Goal: Task Accomplishment & Management: Complete application form

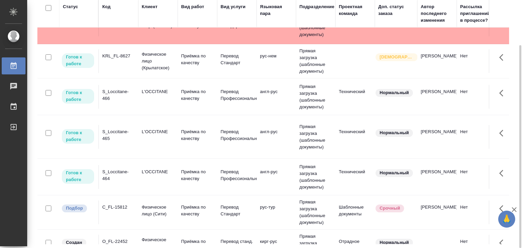
scroll to position [170, 0]
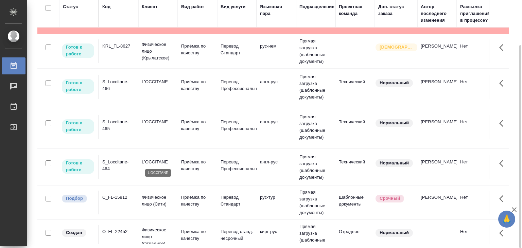
click at [142, 162] on p "L'OCCITANE" at bounding box center [158, 162] width 33 height 7
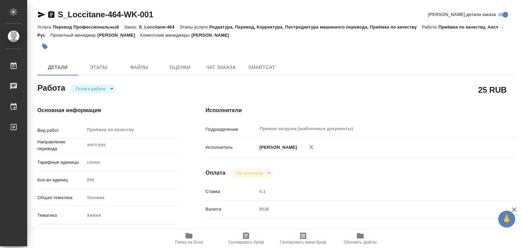
click at [413, 104] on div "Исполнители Подразделение Прямая загрузка (шаблонные документы) ​ Исполнитель А…" at bounding box center [360, 238] width 336 height 290
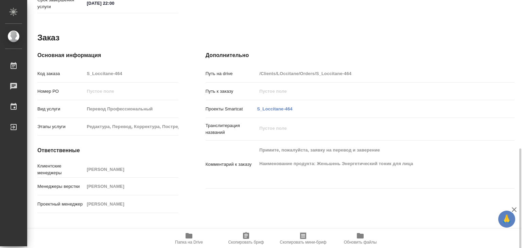
scroll to position [358, 0]
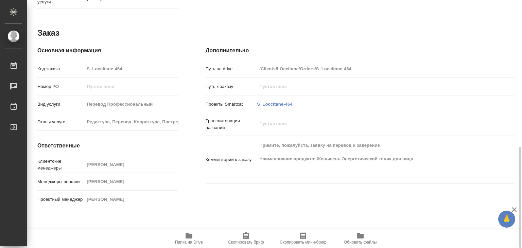
click at [192, 237] on icon "button" at bounding box center [189, 235] width 7 height 5
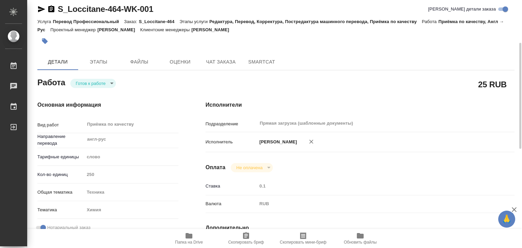
scroll to position [0, 0]
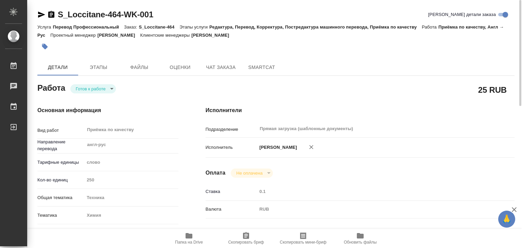
click at [38, 44] on button "button" at bounding box center [44, 46] width 15 height 15
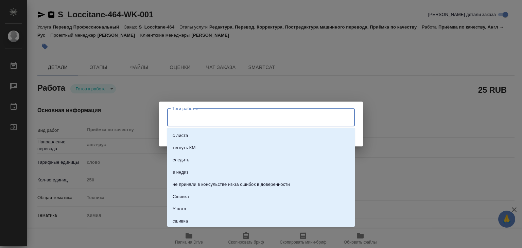
click at [184, 115] on input "Тэги работы" at bounding box center [254, 117] width 169 height 12
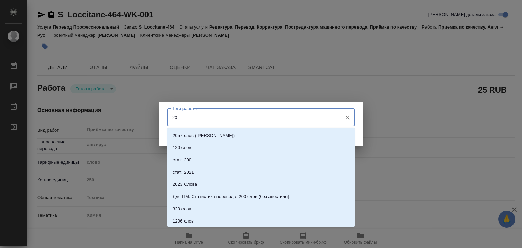
type input "209"
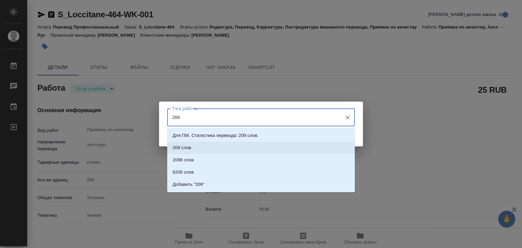
click at [198, 153] on li "209 слов" at bounding box center [261, 148] width 188 height 12
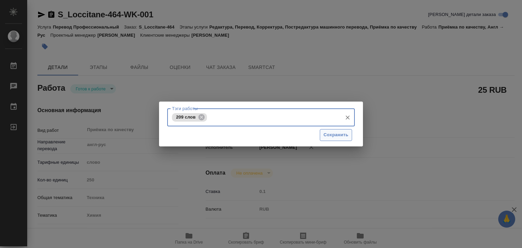
click at [340, 137] on span "Сохранить" at bounding box center [335, 135] width 25 height 8
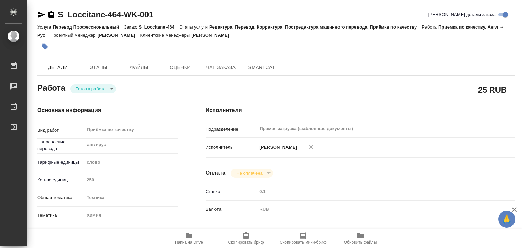
type input "readyForWork"
type input "англ-рус"
type input "5a8b1489cc6b4906c91bfd90"
type input "250"
type input "tech"
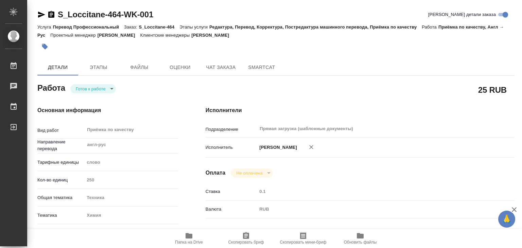
type input "5a8b8b956a9677013d343d8b"
checkbox input "true"
type input "21.08.2025 19:15"
type input "22.08.2025 16:00"
type input "22.08.2025 22:00"
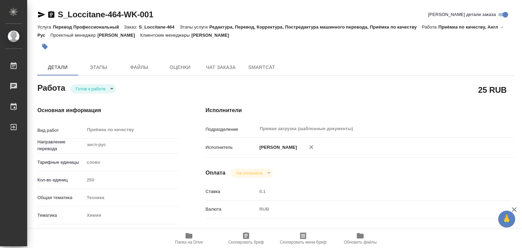
type input "Прямая загрузка (шаблонные документы)"
type input "notPayed"
type input "0.1"
type input "RUB"
type input "[PERSON_NAME]"
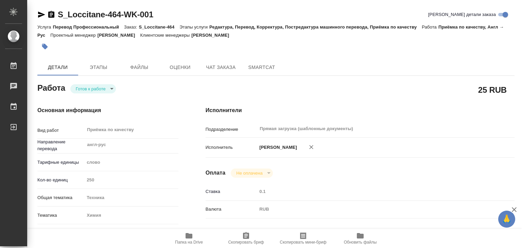
type input "S_Loccitane-464"
type input "Перевод Профессиональный"
type input "Редактура, Перевод, Корректура, Постредактура машинного перевода, Приёмка по ка…"
type input "[PERSON_NAME]"
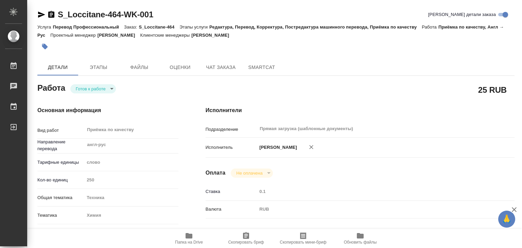
type input "/Clients/LOccitane/Orders/S_Loccitane-464"
drag, startPoint x: 58, startPoint y: 7, endPoint x: 124, endPoint y: 19, distance: 66.4
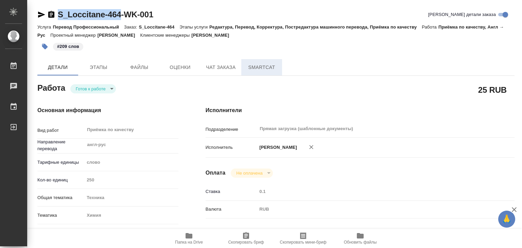
copy link "S_Loccitane-464"
click at [334, 95] on div "Исполнители Подразделение Прямая загрузка (шаблонные документы) ​ Исполнитель А…" at bounding box center [360, 238] width 336 height 290
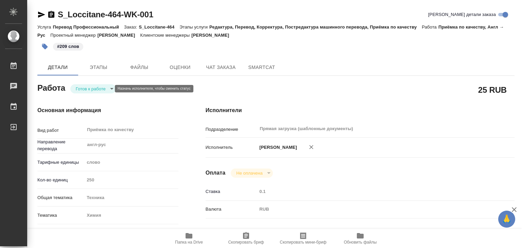
click at [90, 90] on body "🙏 .cls-1 fill:#fff; AWATERA Alilekova Valeriya Работы 0 Чаты График Выйти S_Loc…" at bounding box center [261, 124] width 522 height 248
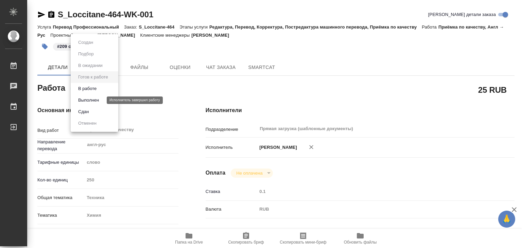
click at [96, 99] on button "Выполнен" at bounding box center [88, 99] width 25 height 7
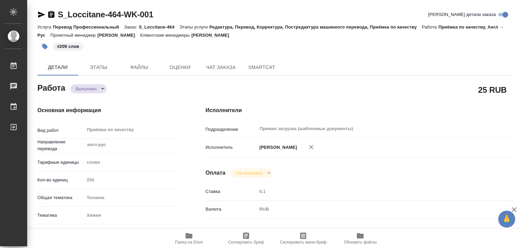
type textarea "x"
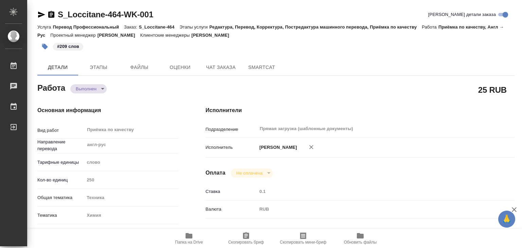
type textarea "x"
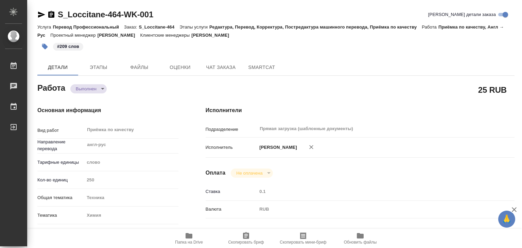
type textarea "x"
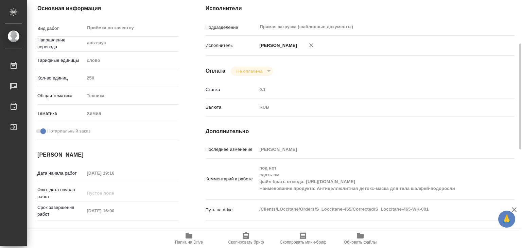
scroll to position [136, 0]
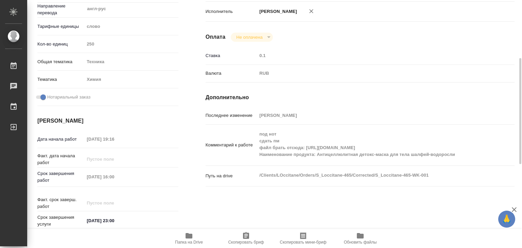
click at [189, 238] on icon "button" at bounding box center [189, 235] width 7 height 5
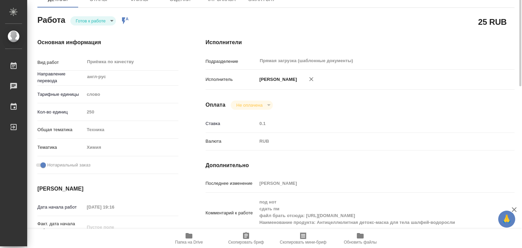
scroll to position [0, 0]
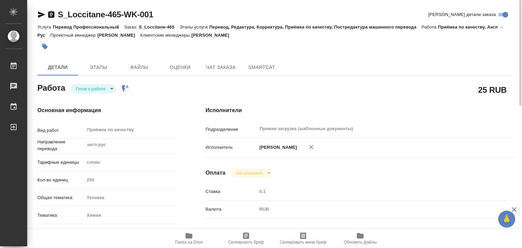
click at [49, 46] on button "button" at bounding box center [44, 46] width 15 height 15
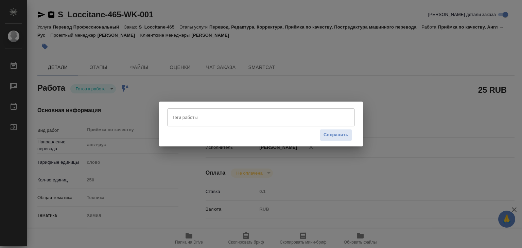
drag, startPoint x: 181, startPoint y: 103, endPoint x: 185, endPoint y: 105, distance: 4.7
click at [185, 105] on div "Тэги работы Тэги работы Сохранить" at bounding box center [261, 124] width 204 height 45
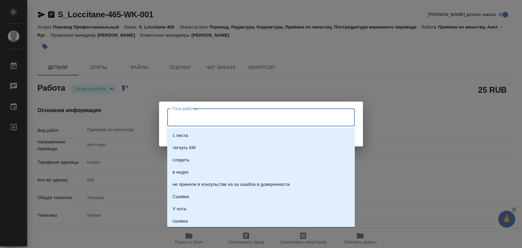
click at [189, 117] on input "Тэги работы" at bounding box center [254, 117] width 169 height 12
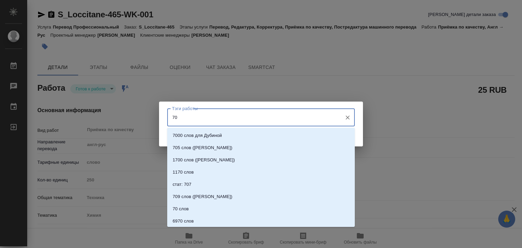
type input "70"
click at [202, 149] on li "70 слов" at bounding box center [261, 148] width 188 height 12
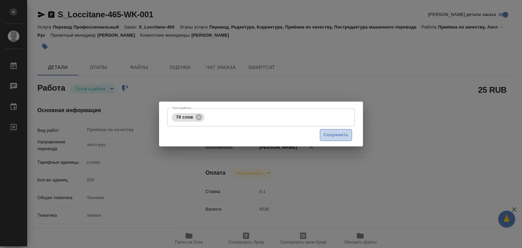
click at [334, 130] on button "Сохранить" at bounding box center [336, 135] width 32 height 12
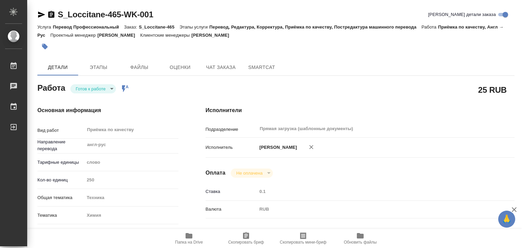
type input "readyForWork"
type input "англ-рус"
type input "5a8b1489cc6b4906c91bfd90"
type input "250"
type input "tech"
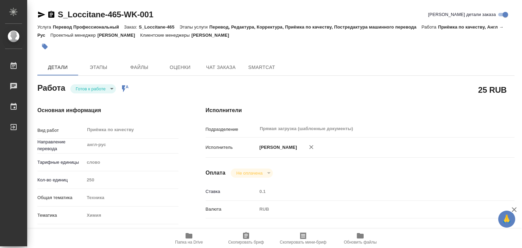
type input "5a8b8b956a9677013d343d8b"
checkbox input "true"
type input "21.08.2025 19:16"
type input "22.08.2025 16:00"
type input "22.08.2025 23:00"
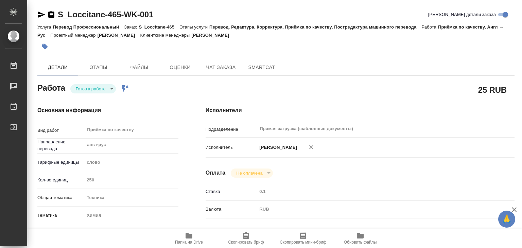
type input "Прямая загрузка (шаблонные документы)"
type input "notPayed"
type input "0.1"
type input "RUB"
type input "[PERSON_NAME]"
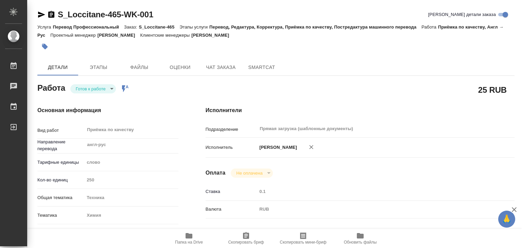
type input "S_Loccitane-465"
type input "Перевод Профессиональный"
type input "Перевод, Редактура, Корректура, Приёмка по качеству, Постредактура машинного пе…"
type input "[PERSON_NAME]"
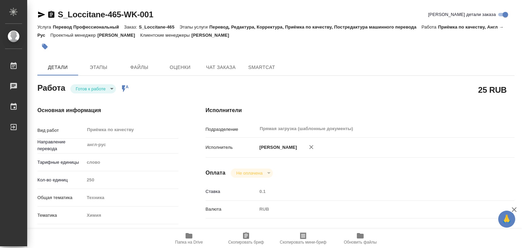
type input "/Clients/LOccitane/Orders/S_Loccitane-465"
drag, startPoint x: 56, startPoint y: 7, endPoint x: 124, endPoint y: 17, distance: 68.0
copy link "S_Loccitane-465"
drag, startPoint x: 189, startPoint y: 31, endPoint x: 182, endPoint y: 18, distance: 14.7
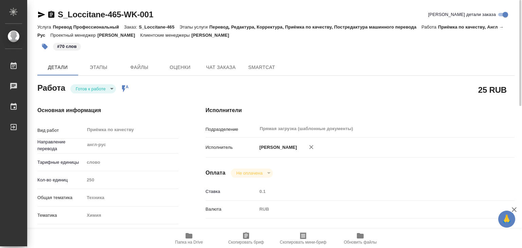
click at [189, 31] on div "Услуга Перевод Профессиональный Заказ: S_Loccitane-465 Этапы услуги Перевод, Ре…" at bounding box center [275, 31] width 477 height 16
drag, startPoint x: 54, startPoint y: 8, endPoint x: 123, endPoint y: 16, distance: 69.3
copy link "S_Loccitane-465"
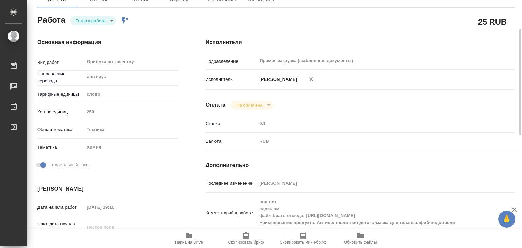
scroll to position [102, 0]
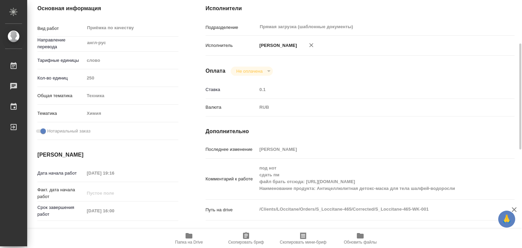
click at [188, 241] on span "Папка на Drive" at bounding box center [189, 242] width 28 height 5
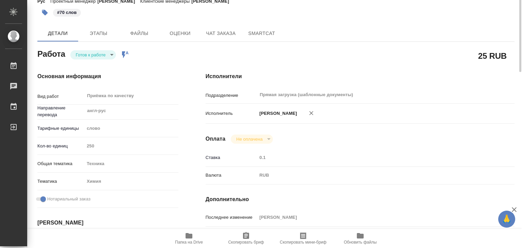
scroll to position [0, 0]
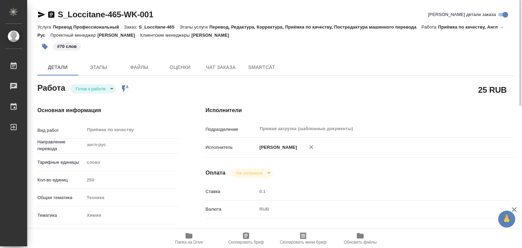
click at [100, 83] on div "Работа Готов к работе readyForWork Работа включена в последовательность" at bounding box center [107, 87] width 141 height 12
click at [100, 87] on body "🙏 .cls-1 fill:#fff; AWATERA Alilekova Valeriya Работы 0 Чаты График Выйти S_Loc…" at bounding box center [261, 124] width 522 height 248
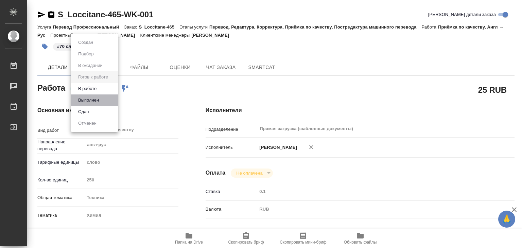
click at [102, 100] on li "Выполнен" at bounding box center [95, 100] width 48 height 12
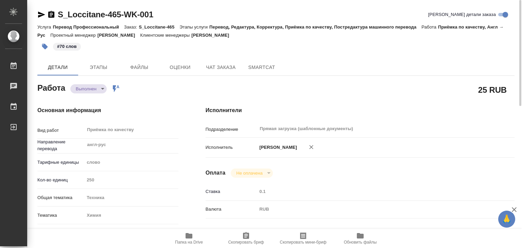
type textarea "x"
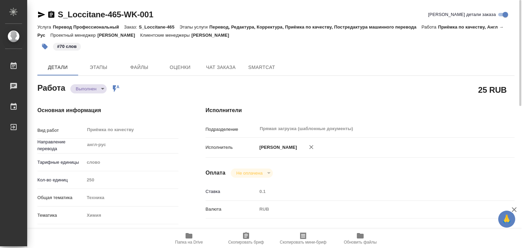
type textarea "x"
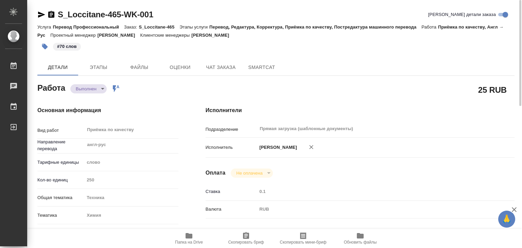
type textarea "x"
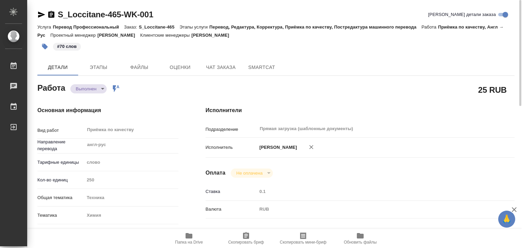
click at [120, 36] on p "Белякова Юлия" at bounding box center [119, 35] width 43 height 5
type textarea "x"
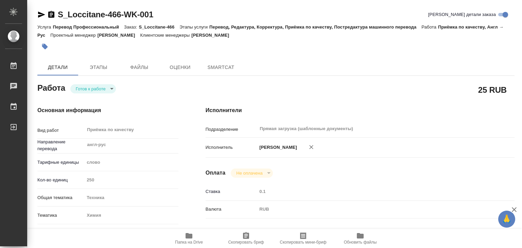
type textarea "x"
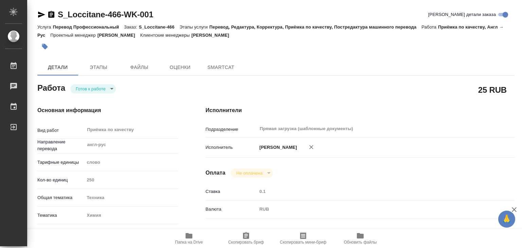
type textarea "x"
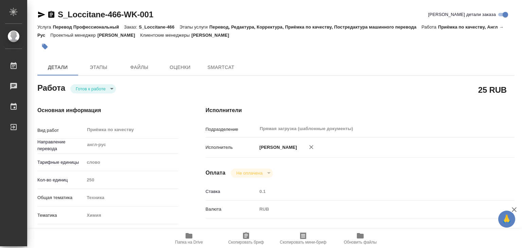
type textarea "x"
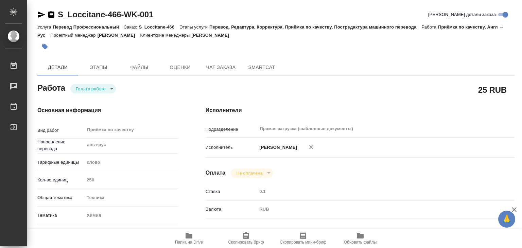
type textarea "x"
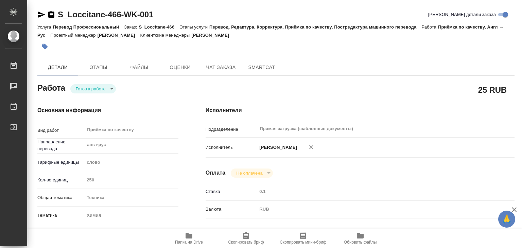
type textarea "x"
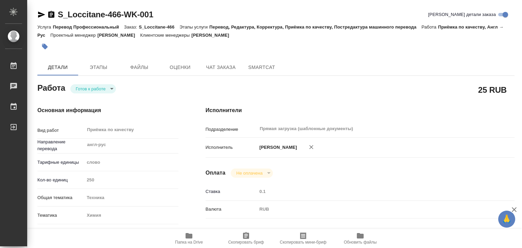
type textarea "x"
click at [44, 48] on icon "button" at bounding box center [45, 47] width 6 height 6
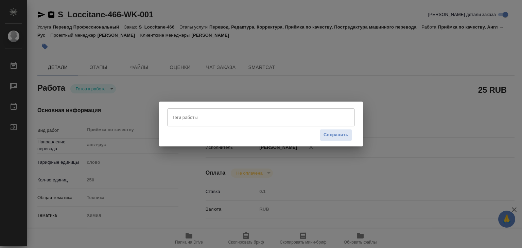
click at [219, 114] on input "Тэги работы" at bounding box center [254, 117] width 169 height 12
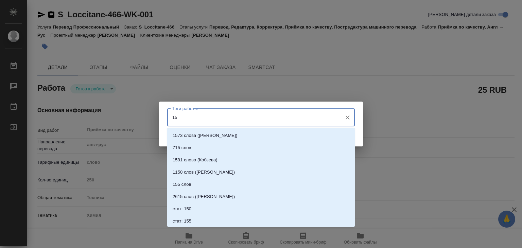
type input "159"
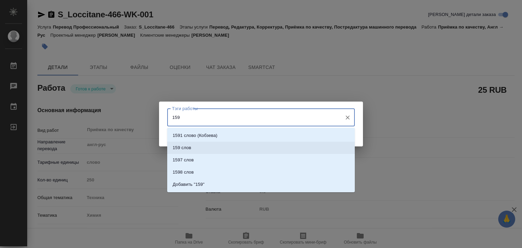
click at [211, 145] on li "159 слов" at bounding box center [261, 148] width 188 height 12
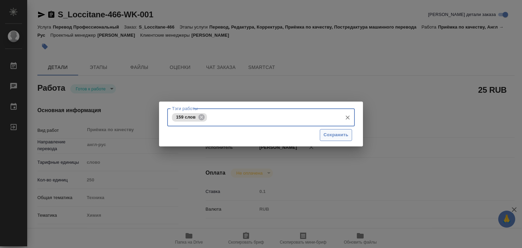
click at [333, 133] on span "Сохранить" at bounding box center [335, 135] width 25 height 8
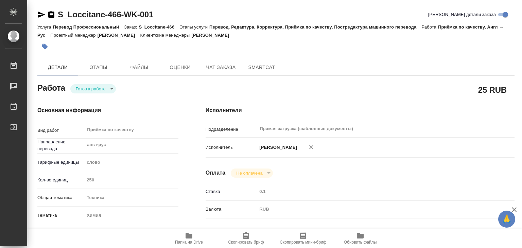
type input "readyForWork"
type textarea "Приёмка по качеству"
type textarea "x"
type input "англ-рус"
type input "5a8b1489cc6b4906c91bfd90"
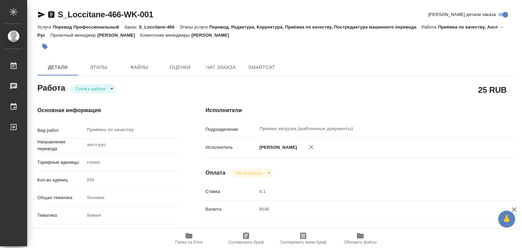
type input "250"
type input "tech"
type input "5a8b8b956a9677013d343d8b"
checkbox input "true"
type input "21.08.2025 19:17"
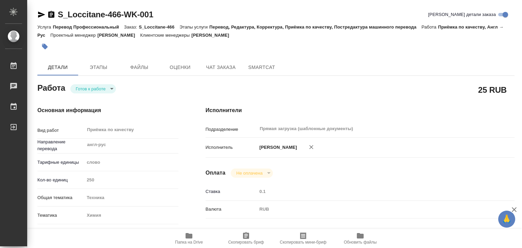
type input "22.08.2025 16:00"
type input "22.08.2025 23:00"
type input "Прямая загрузка (шаблонные документы)"
type input "notPayed"
type input "0.1"
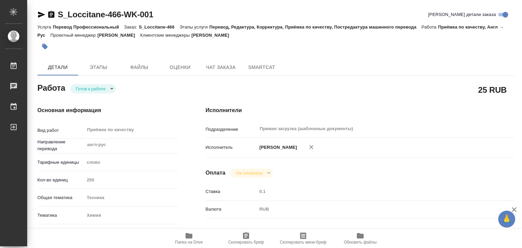
type input "RUB"
type input "[PERSON_NAME]"
type textarea "под нот сдать пм файл брать отсюда: https://drive.awatera.com/s/L29Z6xzQaZ64AeW…"
type textarea "x"
type textarea "/Clients/LOccitane/Orders/S_Loccitane-466/Corrected/S_Loccitane-466-WK-001"
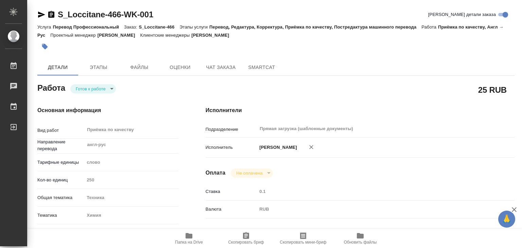
type textarea "x"
type input "S_Loccitane-466"
type input "Перевод Профессиональный"
type input "Перевод, Редактура, Корректура, Приёмка по качеству, Постредактура машинного пе…"
type input "Валяева Анна"
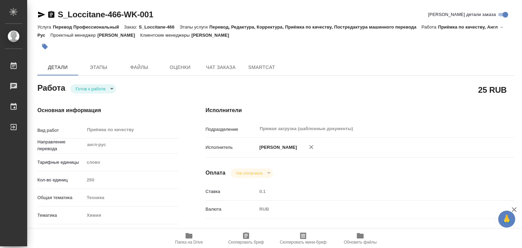
type input "Заборова Александра"
type input "/Clients/LOccitane/Orders/S_Loccitane-466"
type textarea "x"
type textarea "примите, пожалуйста, заявку на перевод и заверение Наименование продукта: Глубо…"
type textarea "x"
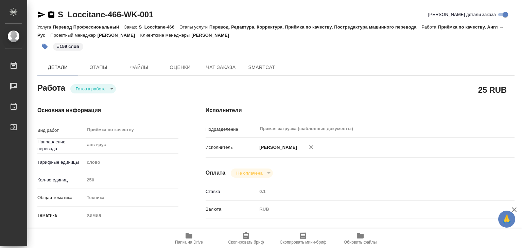
type textarea "x"
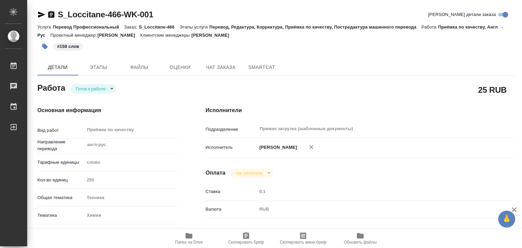
type textarea "x"
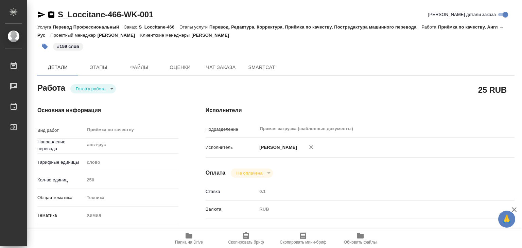
type textarea "x"
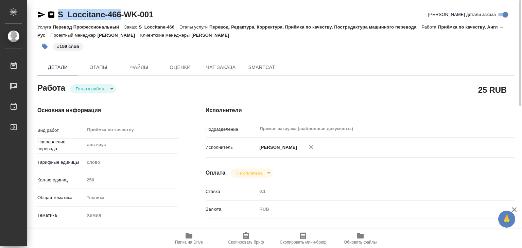
drag, startPoint x: 57, startPoint y: 6, endPoint x: 125, endPoint y: 14, distance: 68.4
copy link "S_Loccitane-466"
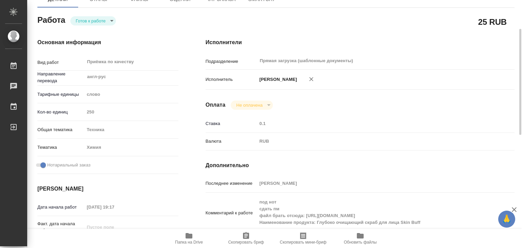
scroll to position [102, 0]
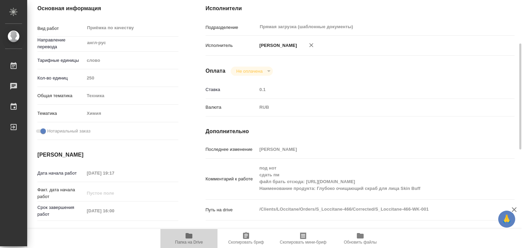
click at [193, 240] on span "Папка на Drive" at bounding box center [189, 242] width 28 height 5
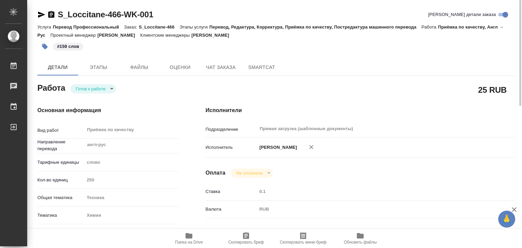
click at [289, 48] on div "#159 слов" at bounding box center [196, 46] width 318 height 15
click at [107, 92] on body "🙏 .cls-1 fill:#fff; AWATERA Alilekova Valeriya Работы 0 Чаты График Выйти S_Loc…" at bounding box center [261, 124] width 522 height 248
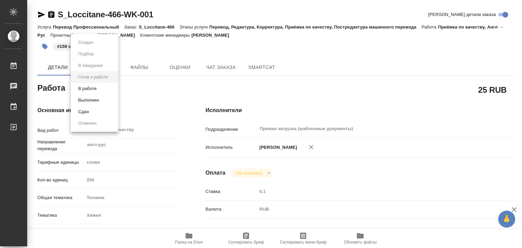
click at [111, 98] on li "Выполнен" at bounding box center [95, 100] width 48 height 12
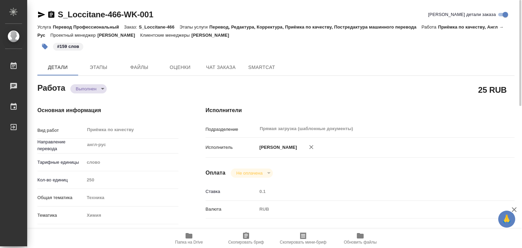
type textarea "x"
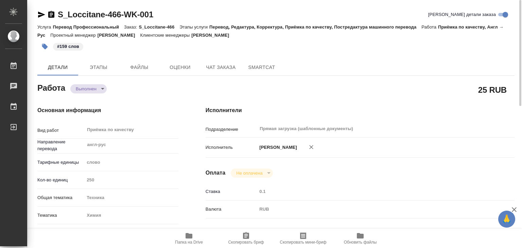
type textarea "x"
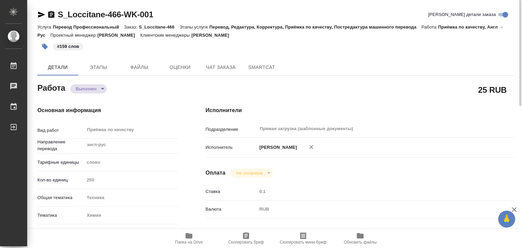
type textarea "x"
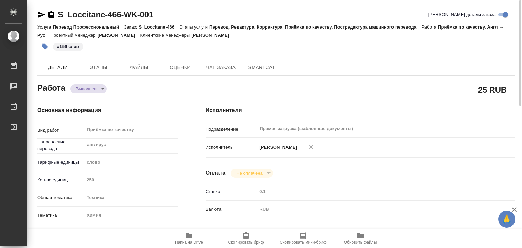
type textarea "x"
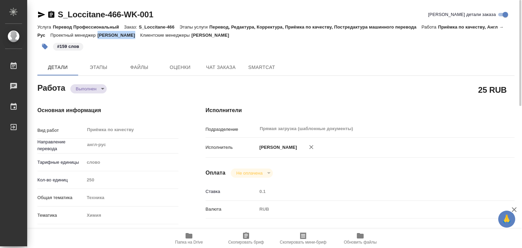
drag, startPoint x: 106, startPoint y: 36, endPoint x: 141, endPoint y: 36, distance: 34.7
click at [141, 36] on div "Услуга Перевод Профессиональный Заказ: S_Loccitane-466 Этапы услуги Перевод, Ре…" at bounding box center [275, 31] width 477 height 16
copy p "Белякова Юлия"
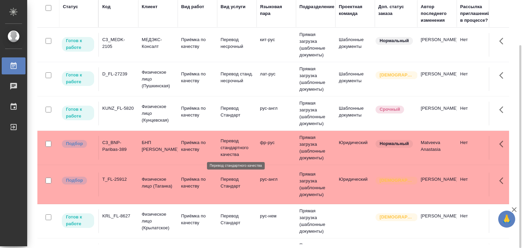
click at [245, 144] on p "Перевод стандартного качества" at bounding box center [236, 148] width 33 height 20
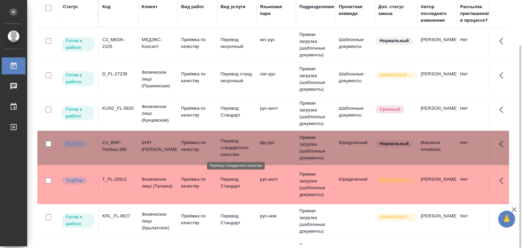
click at [259, 57] on td "рус-англ" at bounding box center [276, 45] width 39 height 24
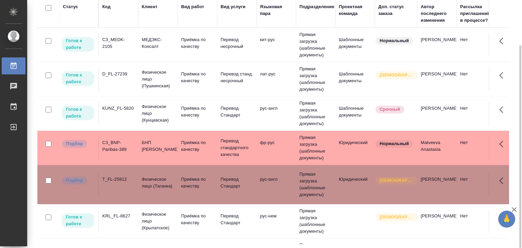
scroll to position [102, 0]
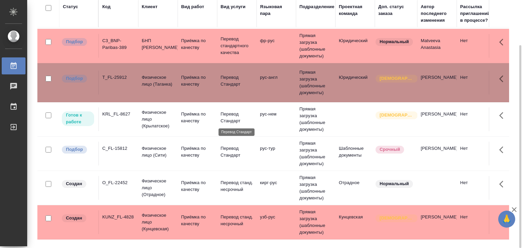
click at [236, 123] on p "Перевод Стандарт" at bounding box center [236, 118] width 33 height 14
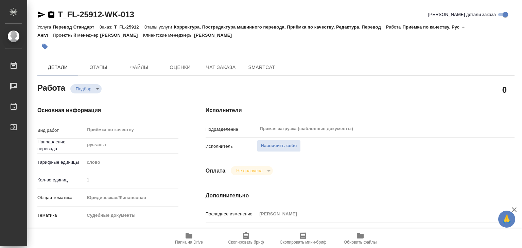
type textarea "x"
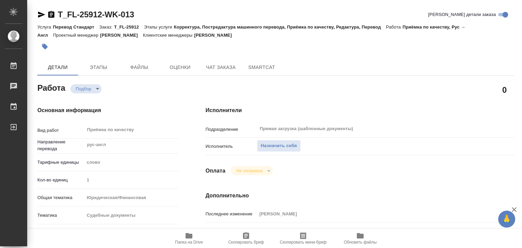
type textarea "x"
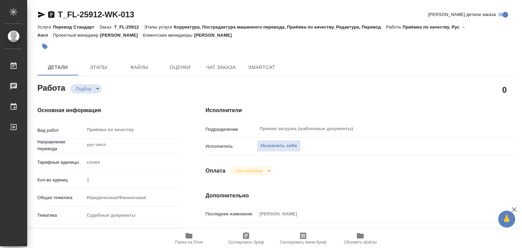
type textarea "x"
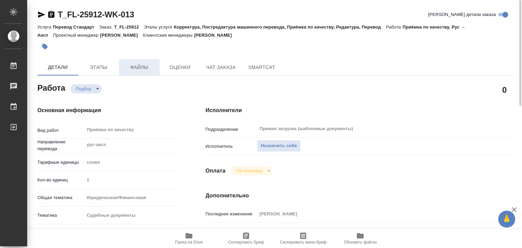
click at [135, 75] on button "Файлы" at bounding box center [139, 67] width 41 height 16
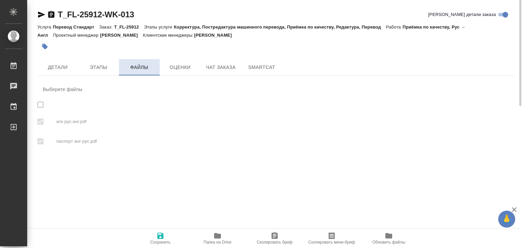
checkbox input "true"
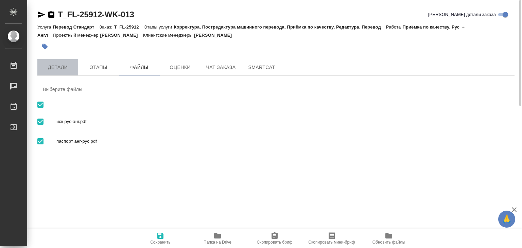
click at [73, 70] on span "Детали" at bounding box center [57, 67] width 33 height 8
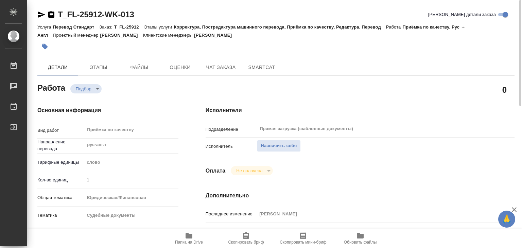
type textarea "x"
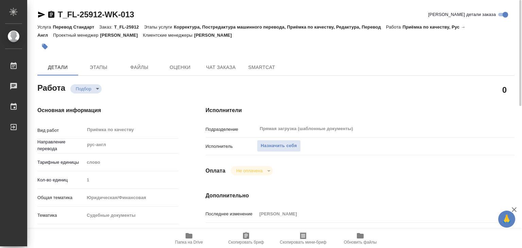
type textarea "x"
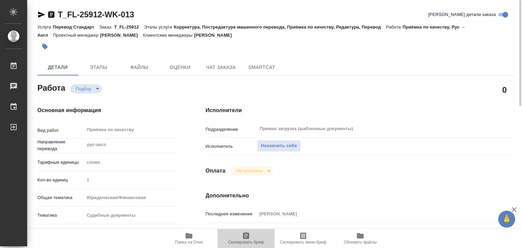
click at [218, 239] on button "Скопировать бриф" at bounding box center [245, 238] width 57 height 19
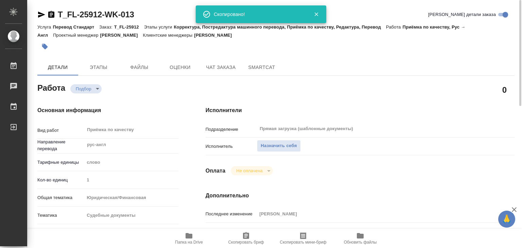
type textarea "x"
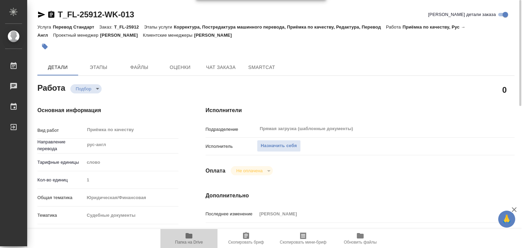
click at [196, 241] on span "Папка на Drive" at bounding box center [189, 242] width 28 height 5
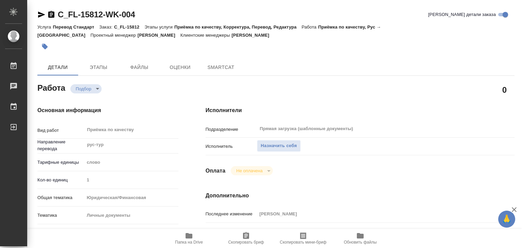
type textarea "x"
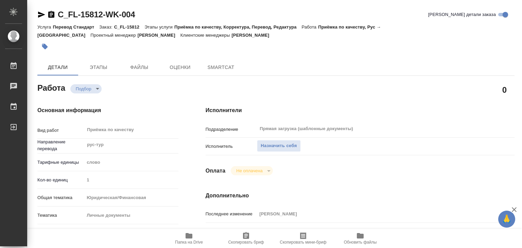
type textarea "x"
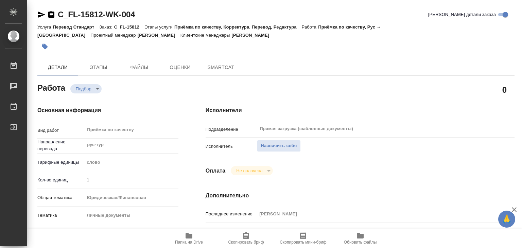
type textarea "x"
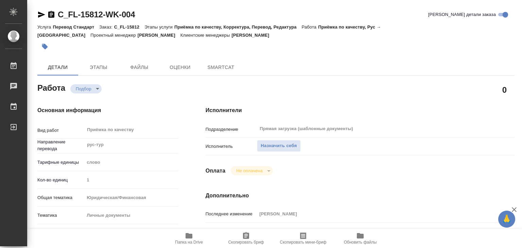
type textarea "x"
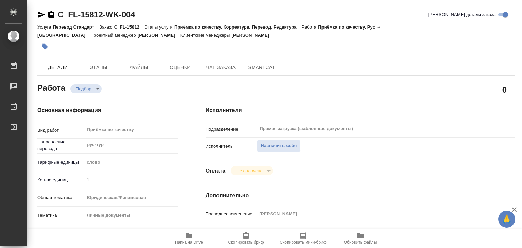
type textarea "x"
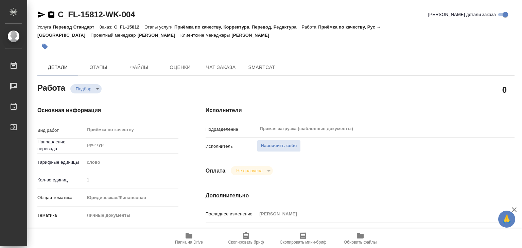
type textarea "x"
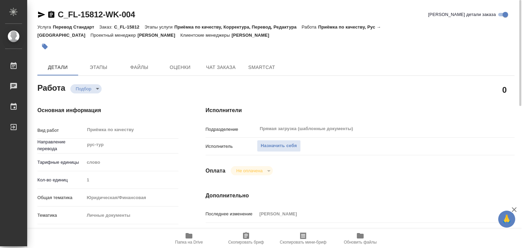
click at [108, 81] on div "Работа Подбор recruiting" at bounding box center [108, 90] width 168 height 44
click at [97, 69] on span "Этапы" at bounding box center [98, 67] width 33 height 8
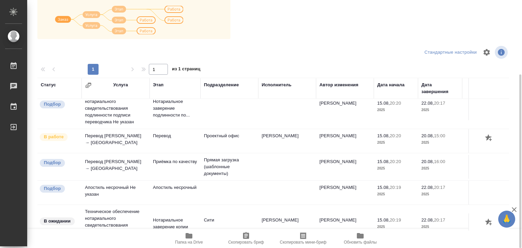
scroll to position [72, 0]
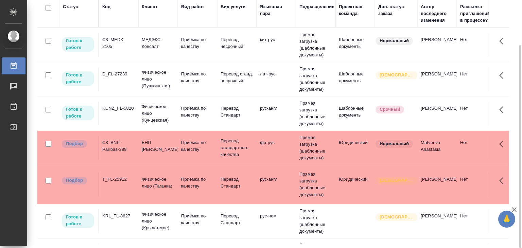
click at [206, 48] on p "Приёмка по качеству" at bounding box center [197, 43] width 33 height 14
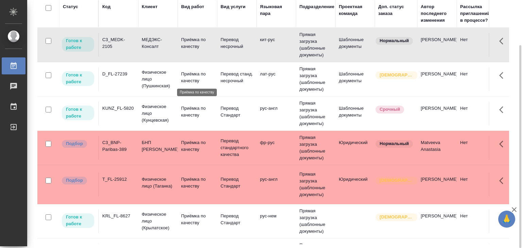
click at [205, 80] on p "Приёмка по качеству" at bounding box center [197, 78] width 33 height 14
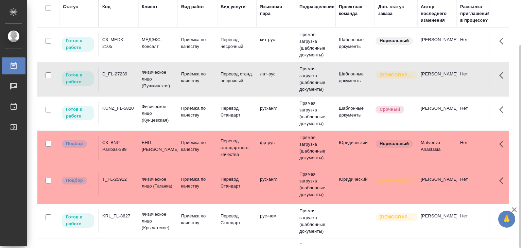
click at [191, 50] on p "Приёмка по качеству" at bounding box center [197, 43] width 33 height 14
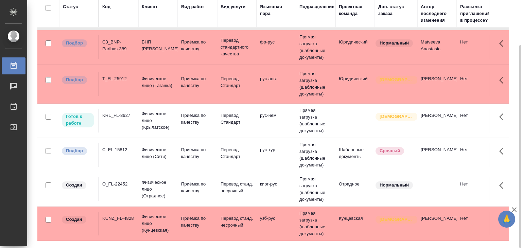
scroll to position [102, 0]
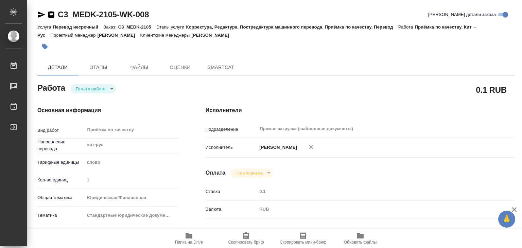
type textarea "x"
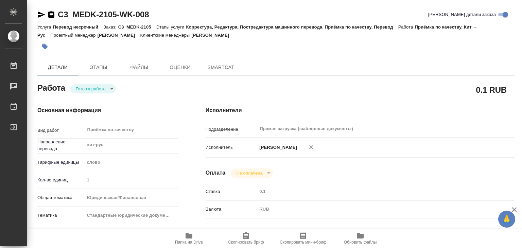
type textarea "x"
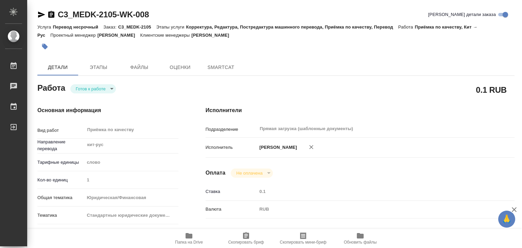
type textarea "x"
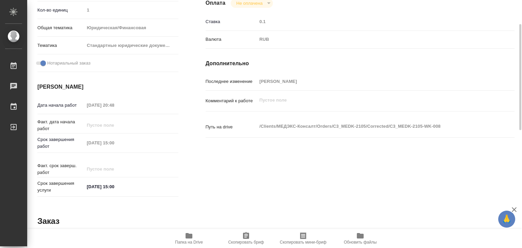
scroll to position [204, 0]
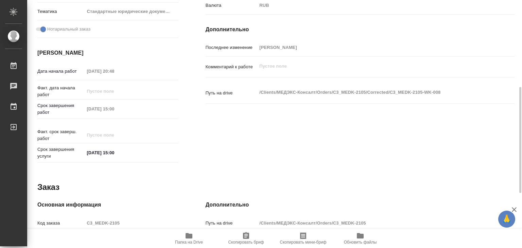
type textarea "x"
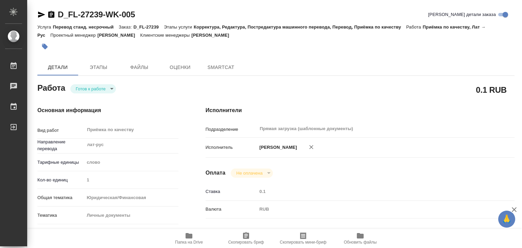
type textarea "x"
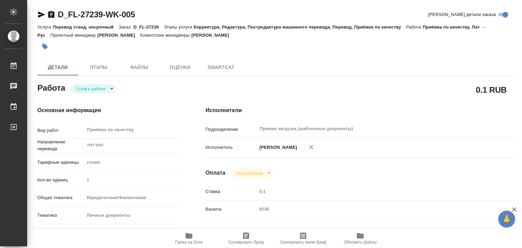
type textarea "x"
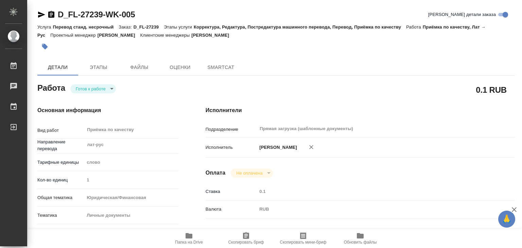
type textarea "x"
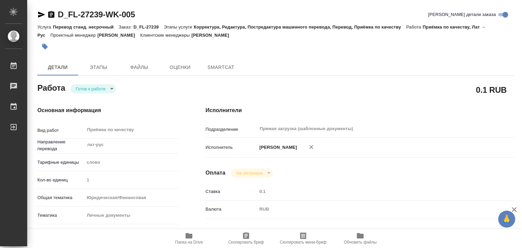
type textarea "x"
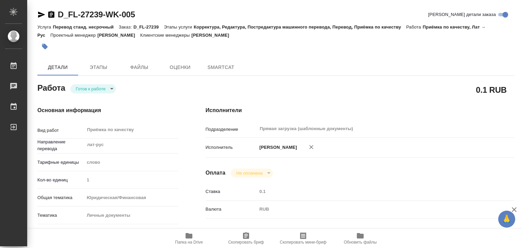
scroll to position [136, 0]
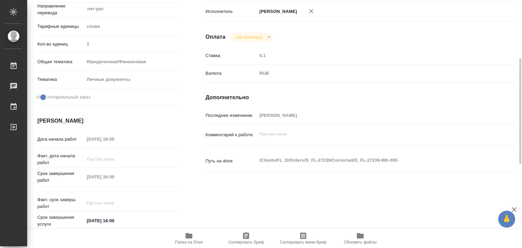
type textarea "x"
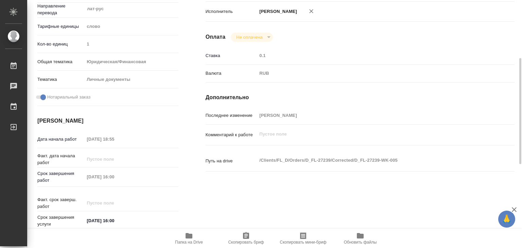
type textarea "x"
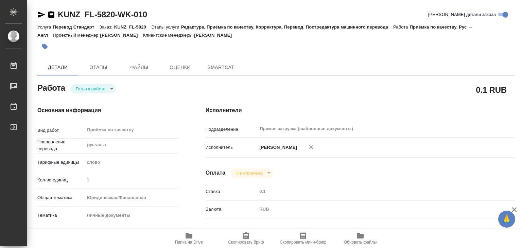
type textarea "x"
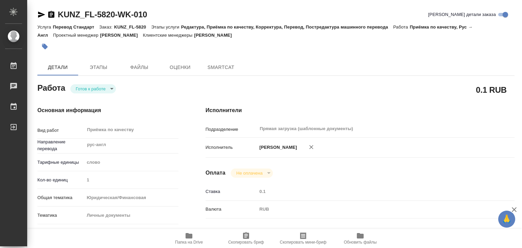
type textarea "x"
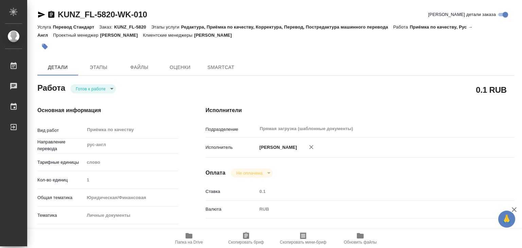
type textarea "x"
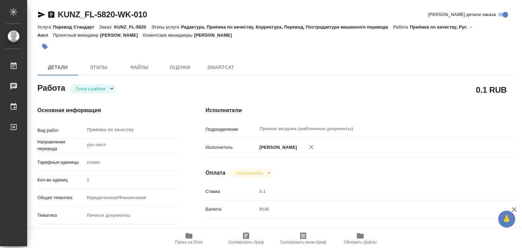
type textarea "x"
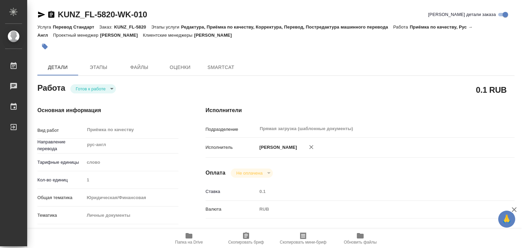
type textarea "x"
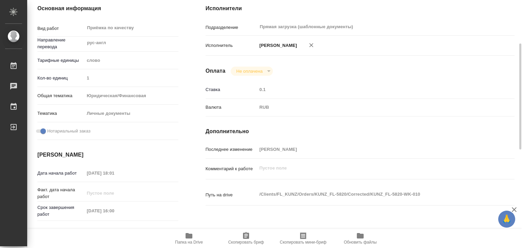
scroll to position [170, 0]
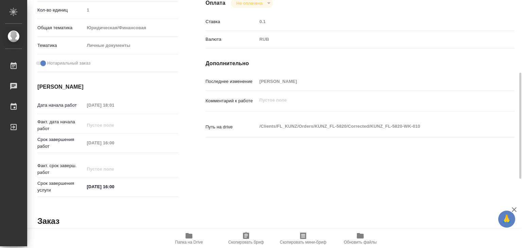
type textarea "x"
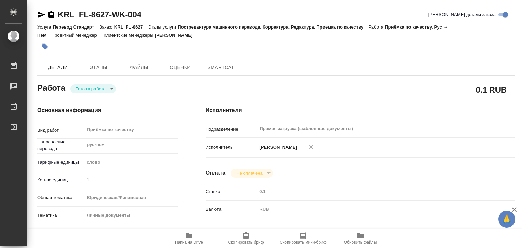
type textarea "x"
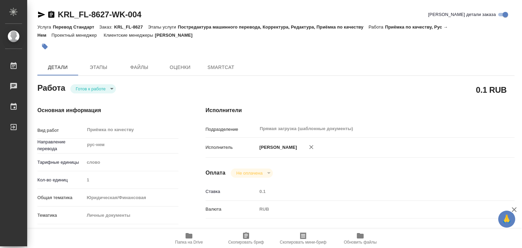
type textarea "x"
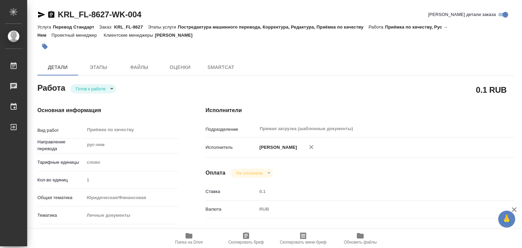
type textarea "x"
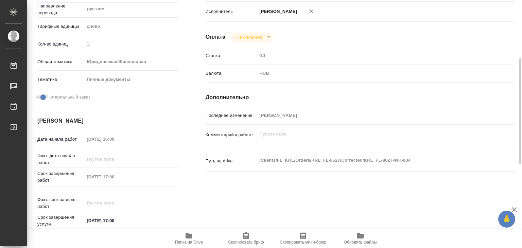
type textarea "x"
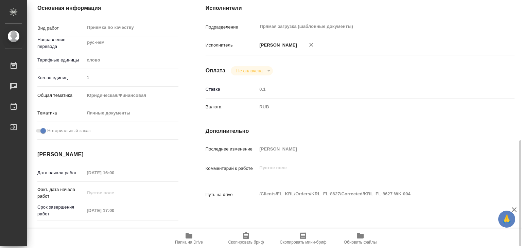
type textarea "x"
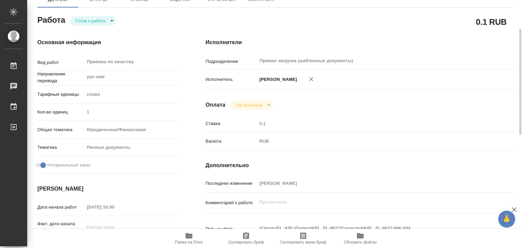
scroll to position [34, 0]
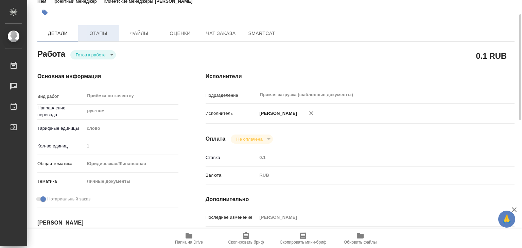
click at [95, 26] on button "Этапы" at bounding box center [98, 33] width 41 height 16
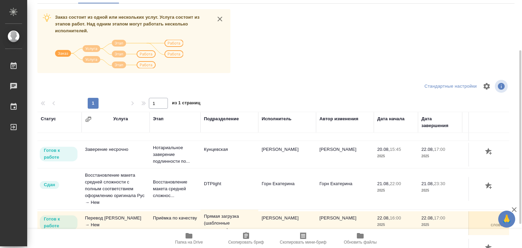
scroll to position [106, 0]
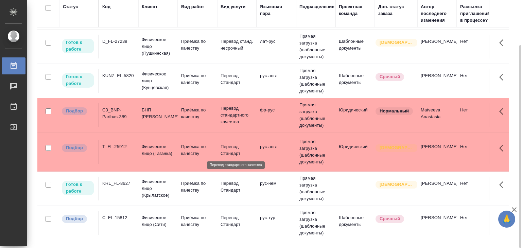
scroll to position [34, 0]
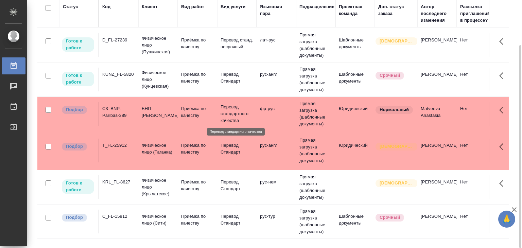
click at [250, 106] on p "Перевод стандартного качества" at bounding box center [236, 114] width 33 height 20
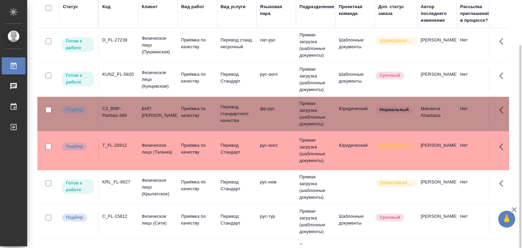
click at [247, 16] on p "Перевод Стандарт" at bounding box center [236, 9] width 33 height 14
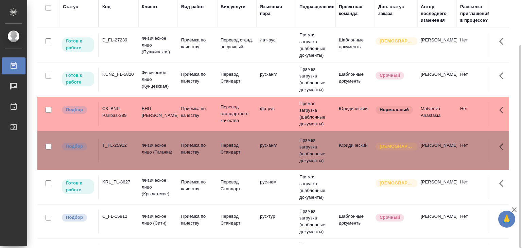
scroll to position [102, 0]
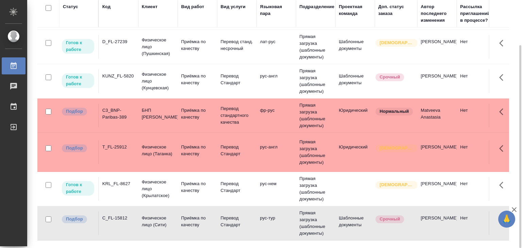
scroll to position [0, 0]
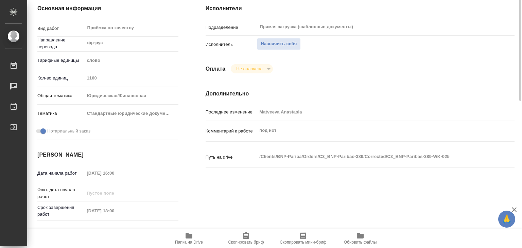
scroll to position [34, 0]
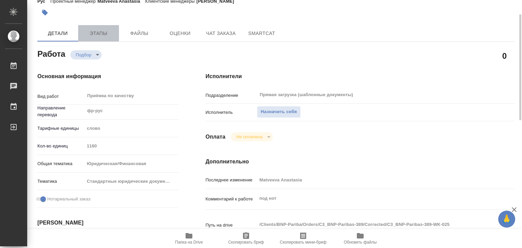
click at [113, 34] on span "Этапы" at bounding box center [98, 33] width 33 height 8
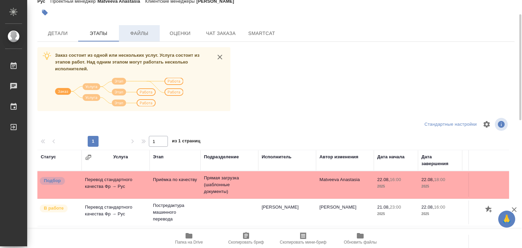
click at [135, 30] on span "Файлы" at bounding box center [139, 33] width 33 height 8
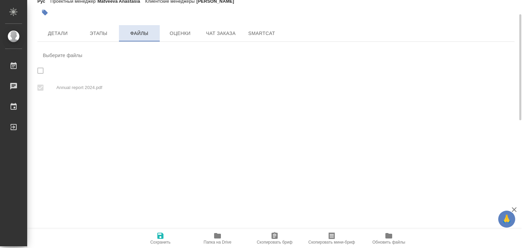
checkbox input "true"
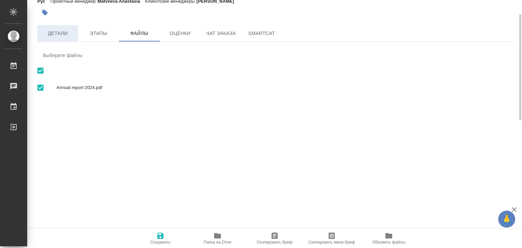
click at [61, 32] on span "Детали" at bounding box center [57, 33] width 33 height 8
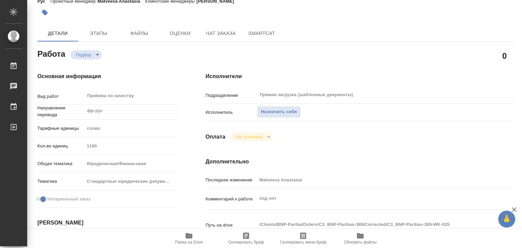
type textarea "x"
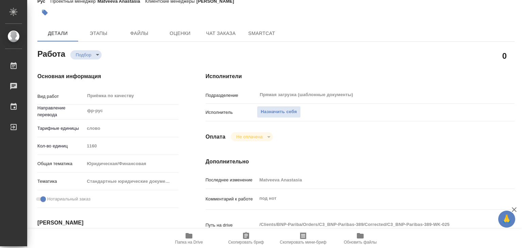
type textarea "x"
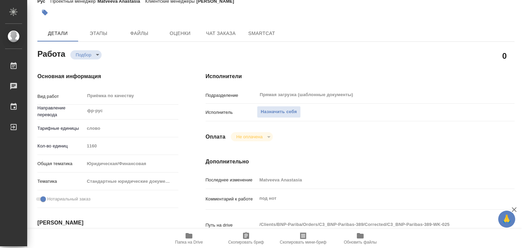
type textarea "x"
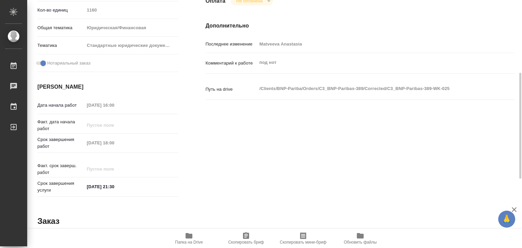
type textarea "x"
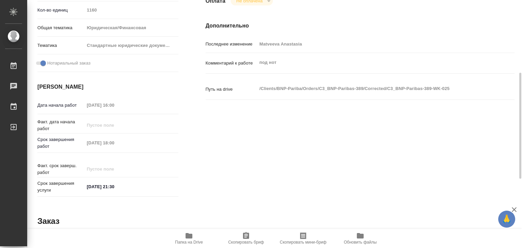
scroll to position [332, 0]
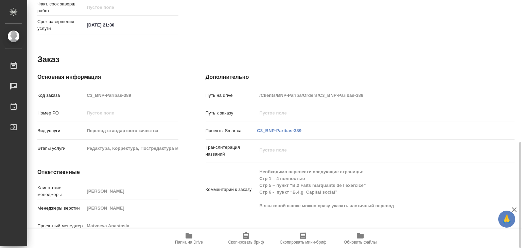
click at [423, 128] on div "C3_BNP-Paribas-389" at bounding box center [371, 131] width 232 height 10
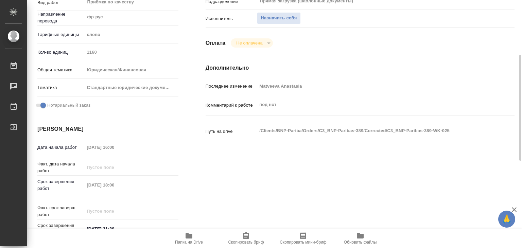
scroll to position [0, 0]
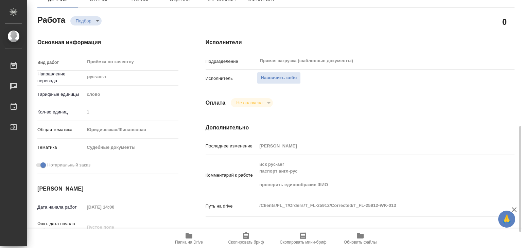
scroll to position [136, 0]
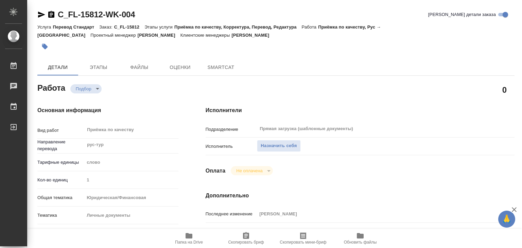
type textarea "x"
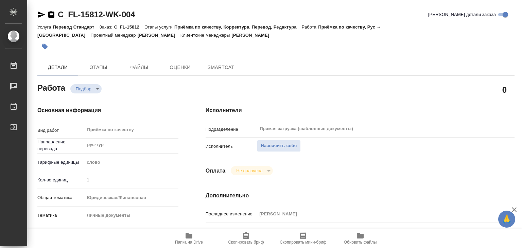
type textarea "x"
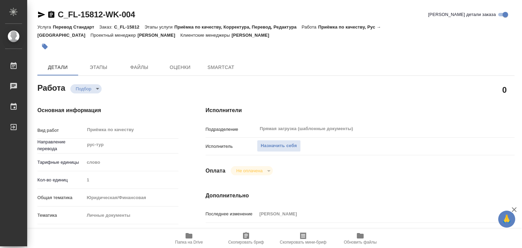
type textarea "x"
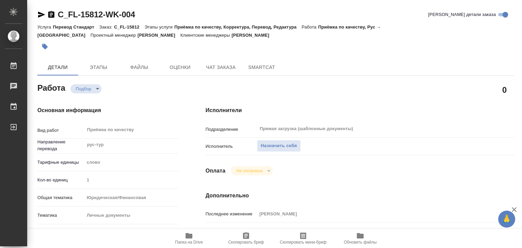
type textarea "x"
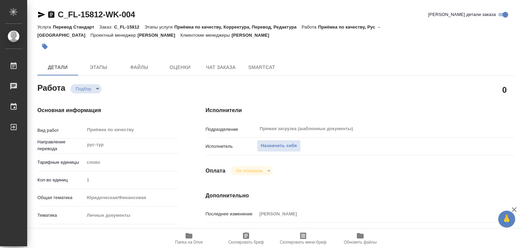
type textarea "x"
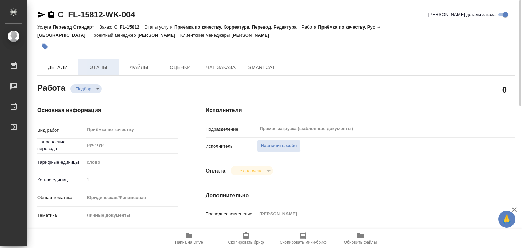
click at [109, 60] on button "Этапы" at bounding box center [98, 67] width 41 height 16
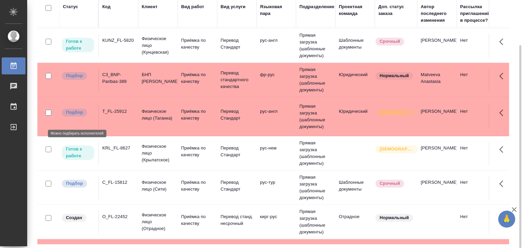
scroll to position [34, 0]
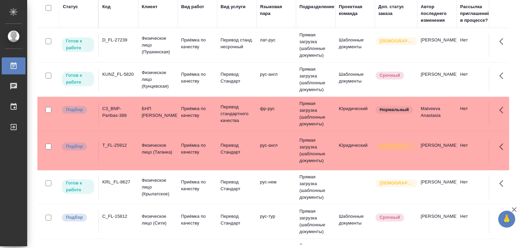
click at [139, 23] on td "БНП Париба Банк" at bounding box center [157, 11] width 39 height 24
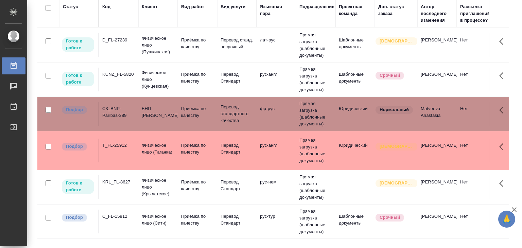
click at [147, 23] on td "Физическое лицо (Таганка)" at bounding box center [157, 11] width 39 height 24
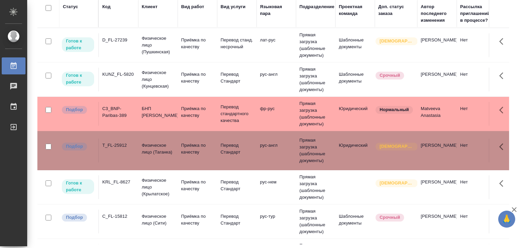
scroll to position [68, 0]
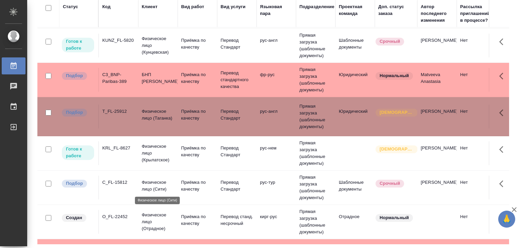
click at [160, 188] on p "Физическое лицо (Сити)" at bounding box center [158, 186] width 33 height 14
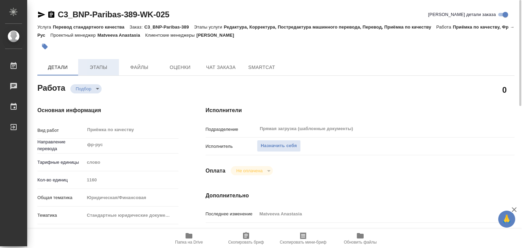
click at [104, 71] on span "Этапы" at bounding box center [98, 67] width 33 height 8
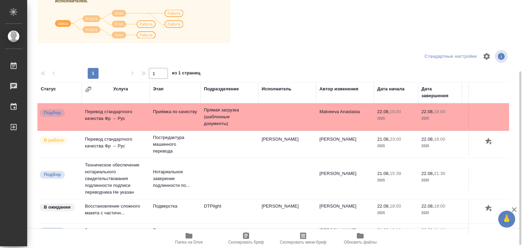
scroll to position [34, 0]
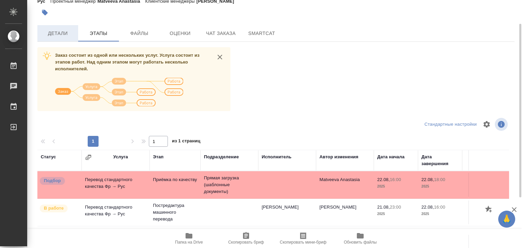
click at [65, 30] on span "Детали" at bounding box center [57, 33] width 33 height 8
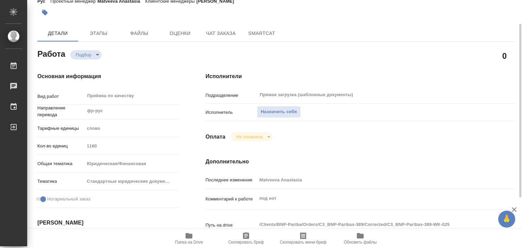
type textarea "x"
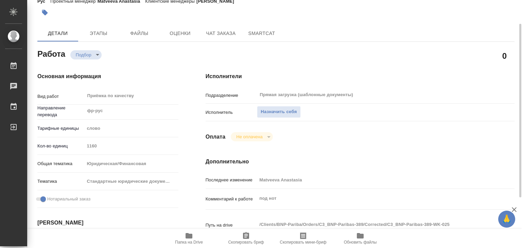
type textarea "x"
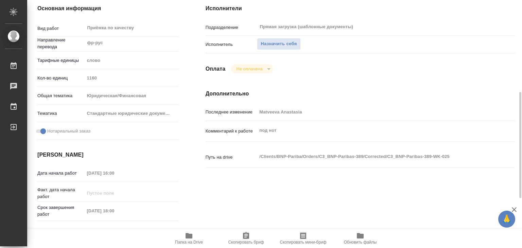
scroll to position [136, 0]
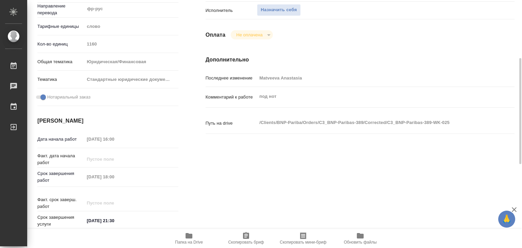
type textarea "x"
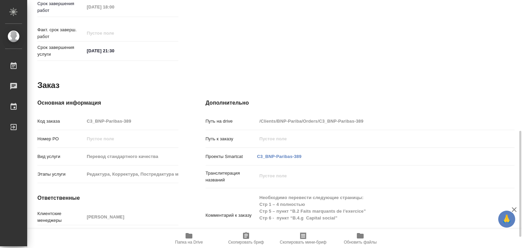
scroll to position [332, 0]
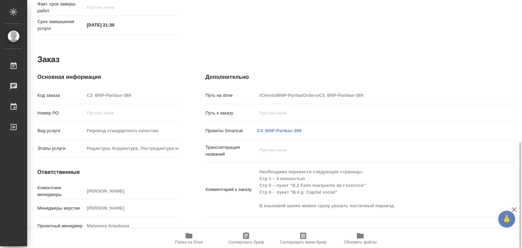
click at [395, 201] on div "Комментарий к заказу Необходимо перевести следующие страницы: Стр 1 – 4 полност…" at bounding box center [360, 189] width 309 height 49
click at [429, 131] on div "Проекты Smartcat C3_BNP-Paribas-389" at bounding box center [360, 134] width 309 height 18
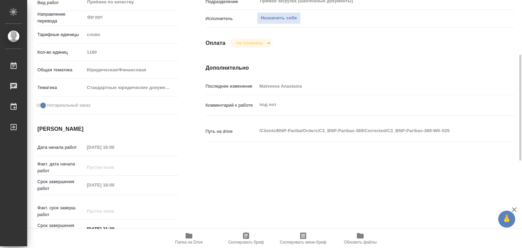
scroll to position [60, 0]
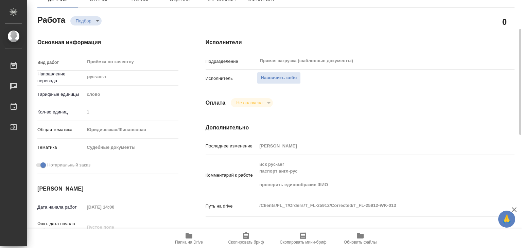
scroll to position [136, 0]
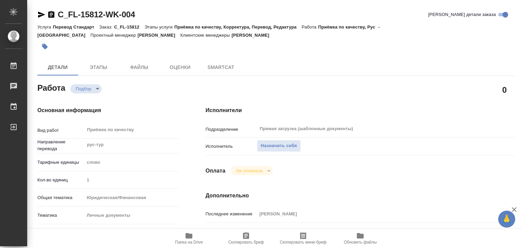
type textarea "x"
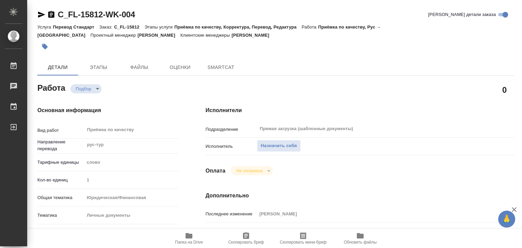
type textarea "x"
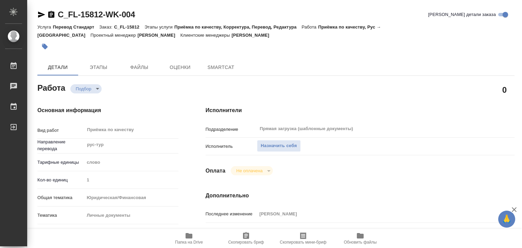
type textarea "x"
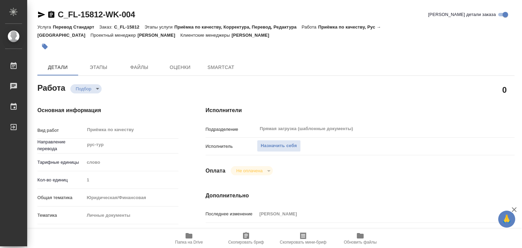
type textarea "x"
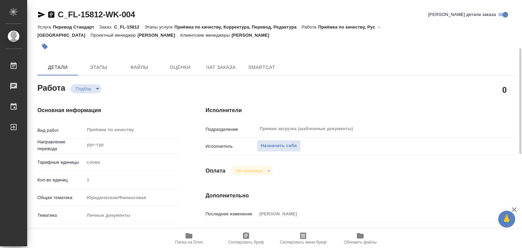
scroll to position [136, 0]
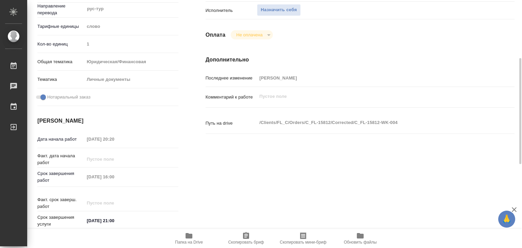
type textarea "x"
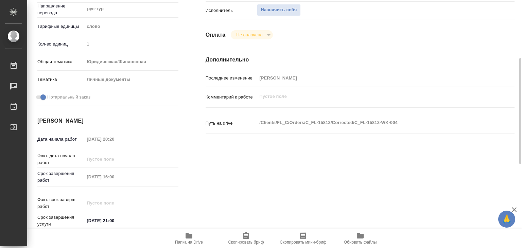
type textarea "x"
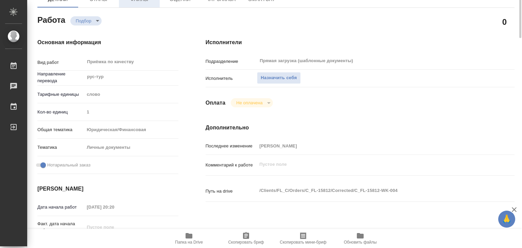
scroll to position [0, 0]
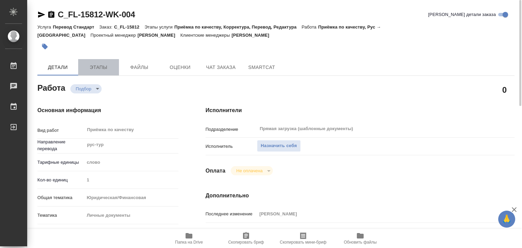
click at [111, 69] on span "Этапы" at bounding box center [98, 67] width 33 height 8
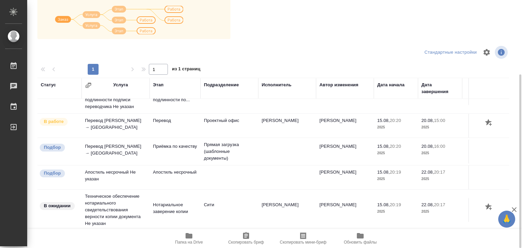
scroll to position [38, 0]
